Goal: Find specific page/section

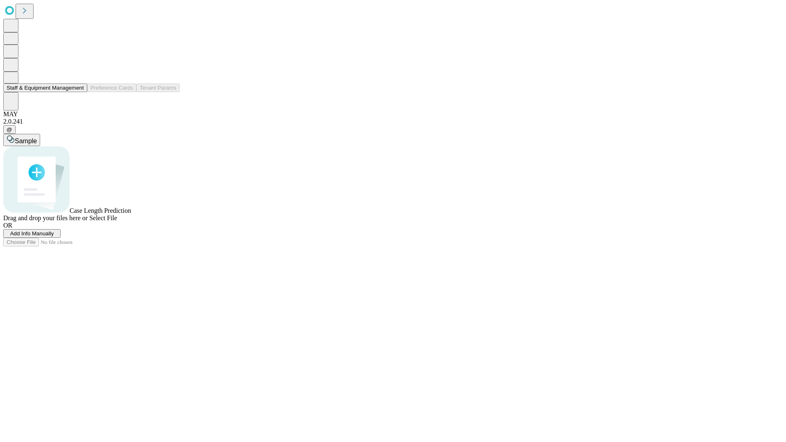
click at [78, 92] on button "Staff & Equipment Management" at bounding box center [45, 88] width 84 height 9
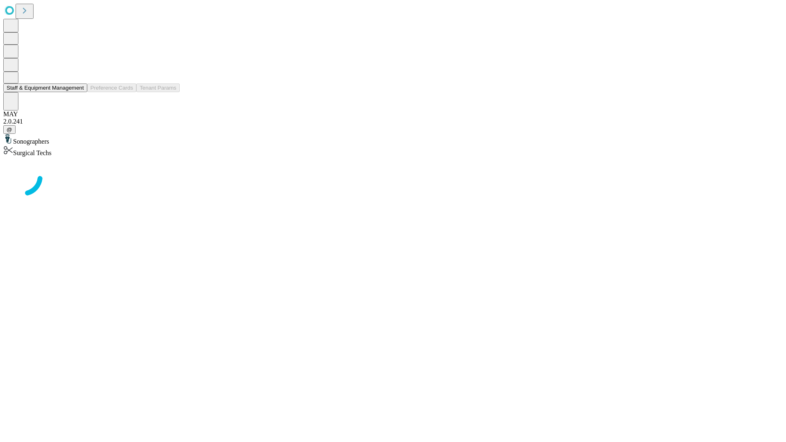
click at [78, 92] on button "Staff & Equipment Management" at bounding box center [45, 88] width 84 height 9
